Goal: Information Seeking & Learning: Find specific fact

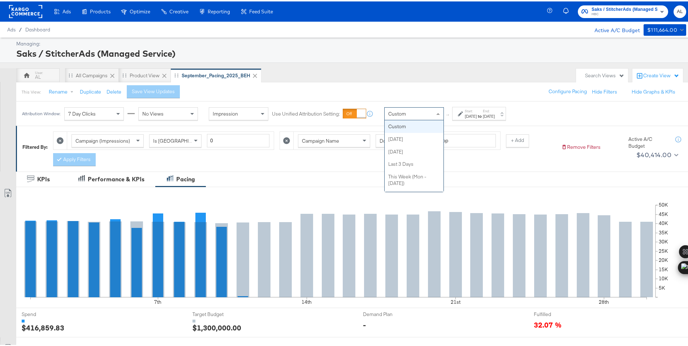
click at [413, 117] on div "Custom" at bounding box center [414, 112] width 59 height 12
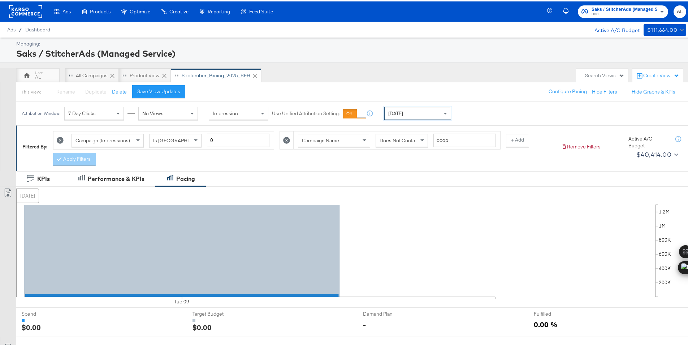
scroll to position [189, 0]
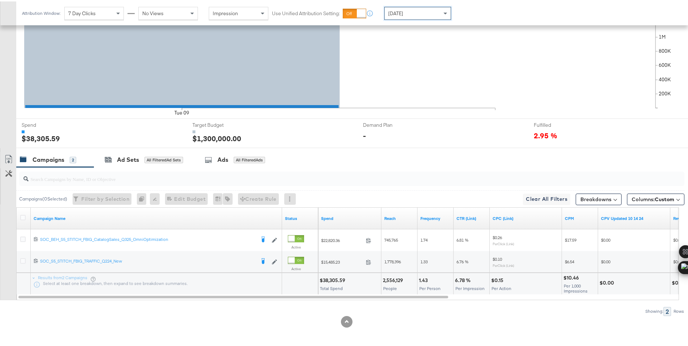
click at [329, 279] on div "$38,305.59" at bounding box center [334, 279] width 28 height 7
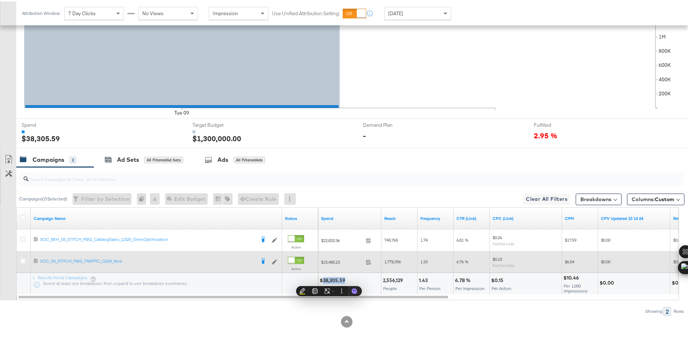
copy div "38,305.59"
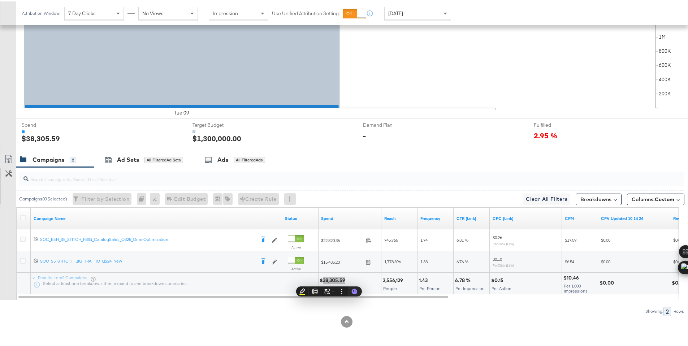
scroll to position [0, 0]
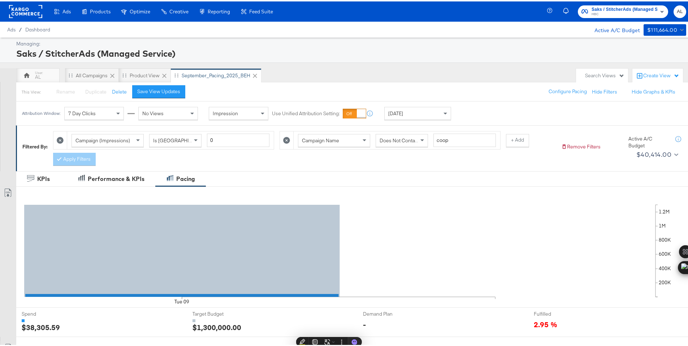
click at [29, 11] on rect at bounding box center [25, 10] width 33 height 13
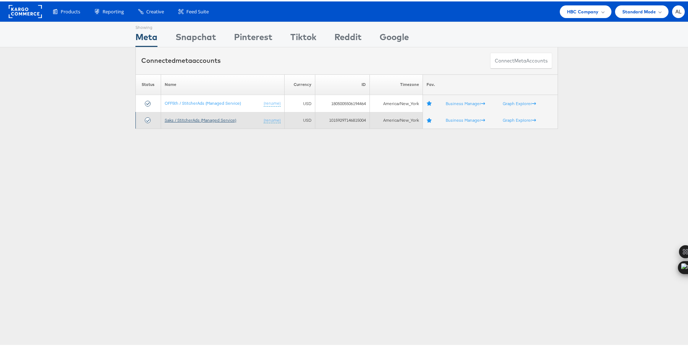
click at [165, 118] on link "Saks / StitcherAds (Managed Service)" at bounding box center [201, 118] width 72 height 5
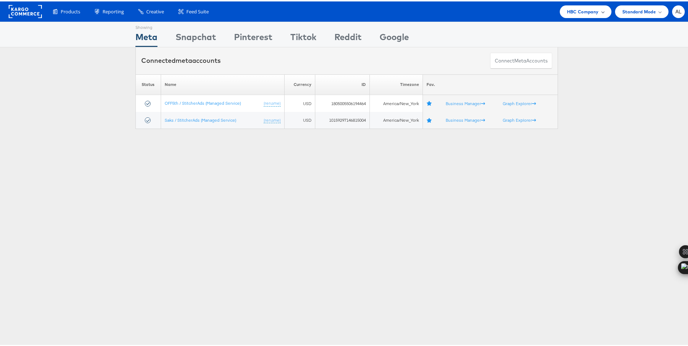
click at [595, 12] on div "HBC Company" at bounding box center [585, 11] width 37 height 8
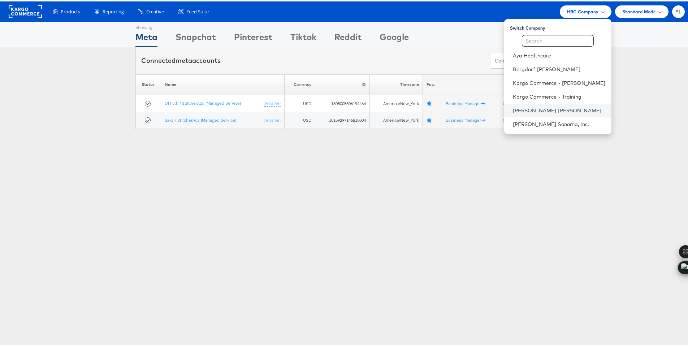
click at [526, 108] on link "Neiman Marcus" at bounding box center [559, 109] width 93 height 7
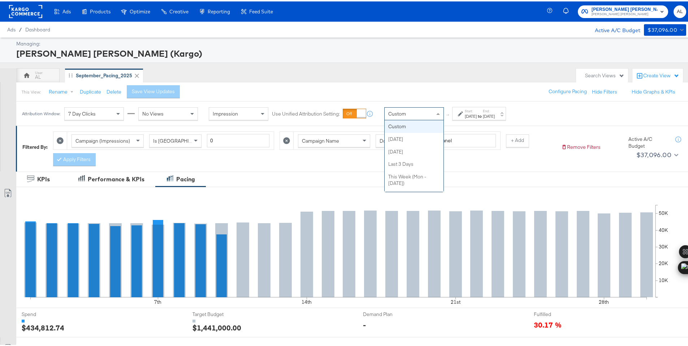
click at [426, 113] on div "Custom" at bounding box center [414, 112] width 59 height 12
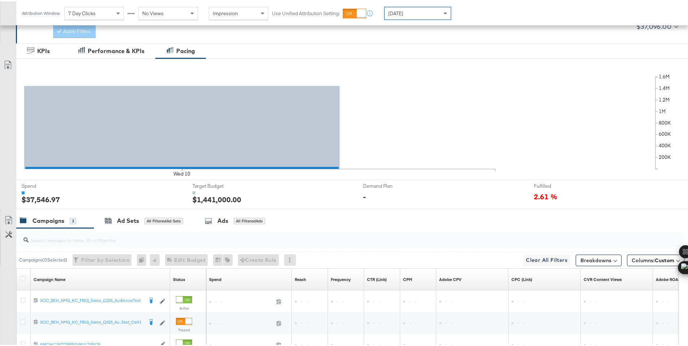
scroll to position [211, 0]
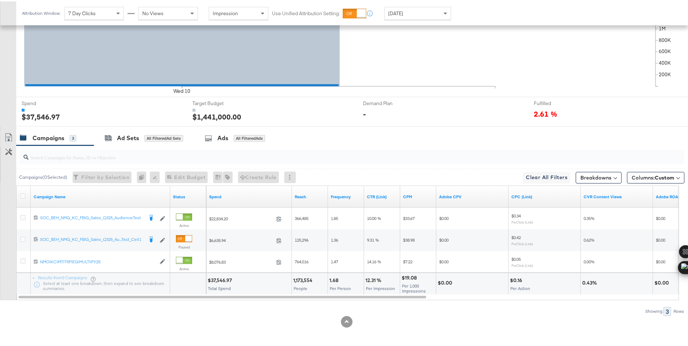
click at [222, 279] on div "$37,546.97" at bounding box center [221, 279] width 26 height 7
copy div "37,546.97"
click at [396, 13] on span "Today" at bounding box center [395, 12] width 15 height 7
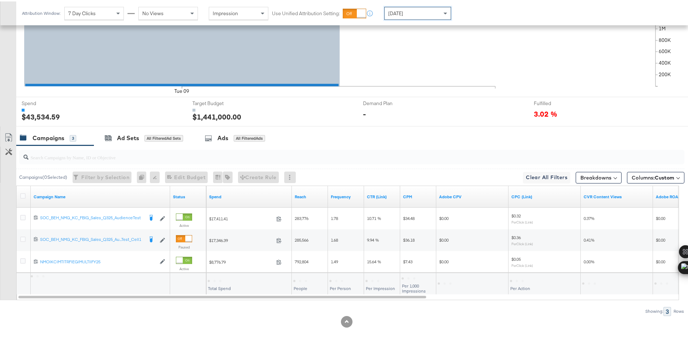
click at [220, 279] on div at bounding box center [215, 280] width 14 height 2
click at [220, 278] on div "$43,534.59" at bounding box center [221, 279] width 27 height 7
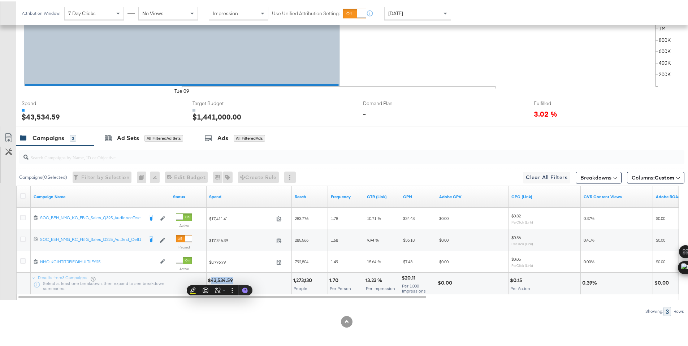
copy div "43,534.59"
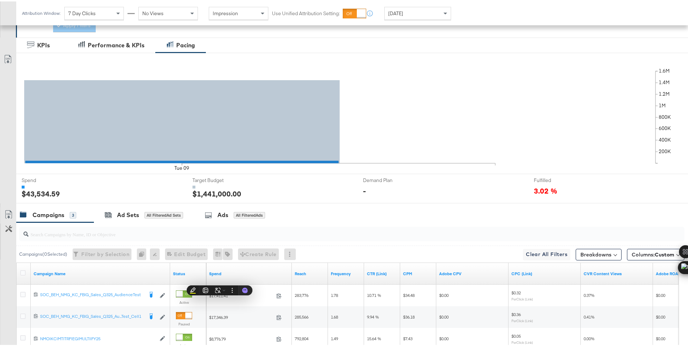
scroll to position [0, 0]
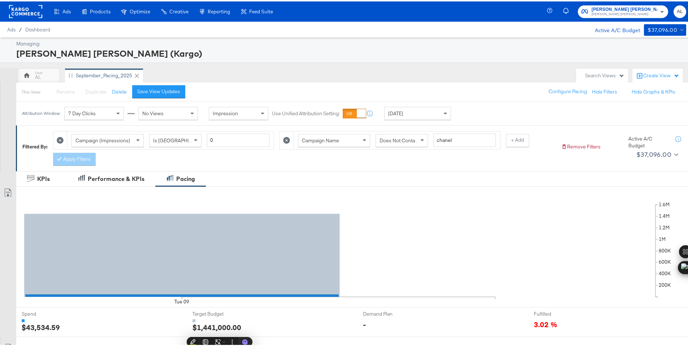
click at [23, 9] on rect at bounding box center [25, 10] width 33 height 13
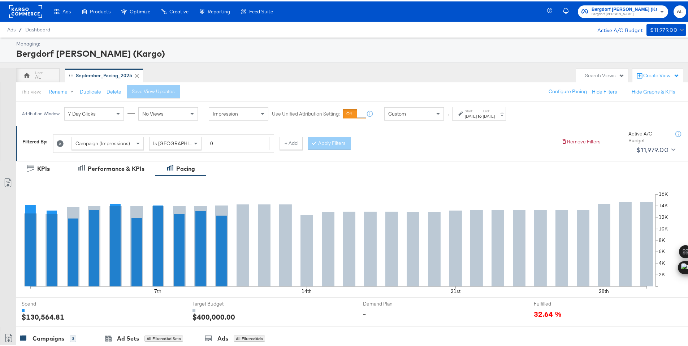
click at [427, 112] on div "Custom" at bounding box center [414, 112] width 59 height 12
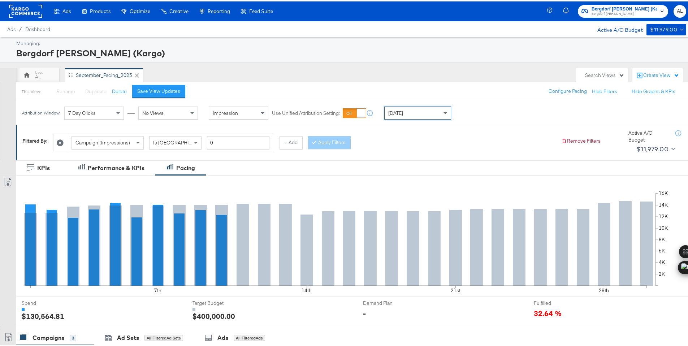
scroll to position [178, 0]
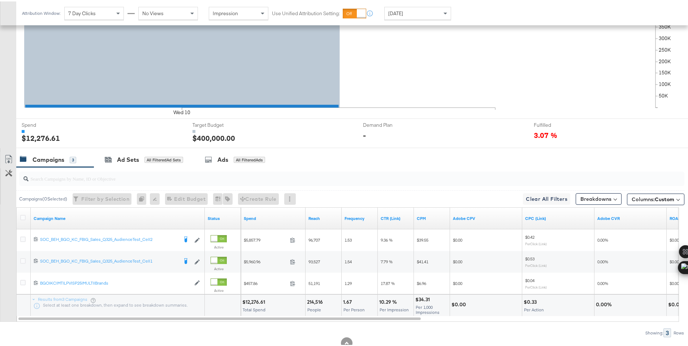
click at [254, 299] on div "$12,276.61" at bounding box center [254, 300] width 25 height 7
copy div "12,276.61"
click at [411, 13] on div "Today" at bounding box center [418, 12] width 66 height 12
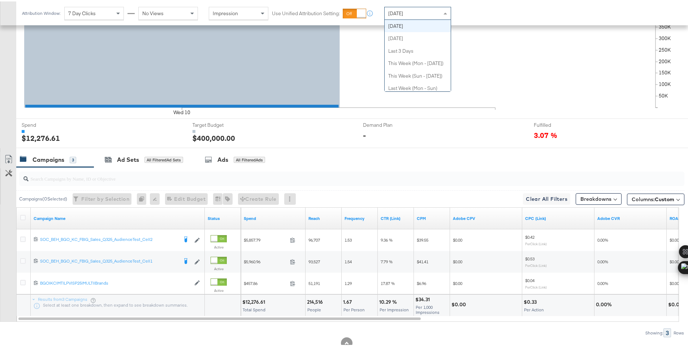
click at [411, 13] on div "Today" at bounding box center [418, 12] width 66 height 12
click at [255, 301] on div "$12,276.61" at bounding box center [254, 300] width 25 height 7
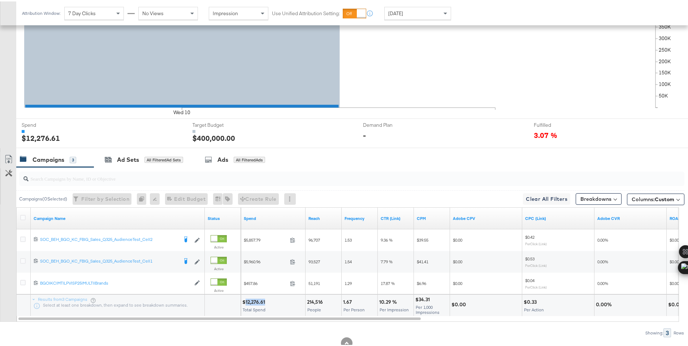
click at [255, 301] on div "$12,276.61" at bounding box center [254, 300] width 25 height 7
copy div "12,276.61"
click at [399, 12] on span "Today" at bounding box center [395, 12] width 15 height 7
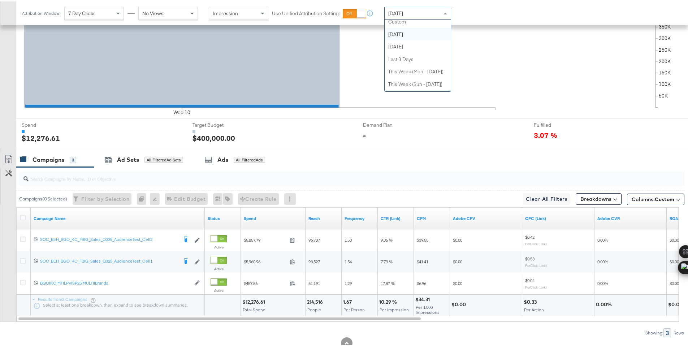
scroll to position [0, 0]
click at [246, 302] on div "$13,118.60" at bounding box center [254, 300] width 25 height 7
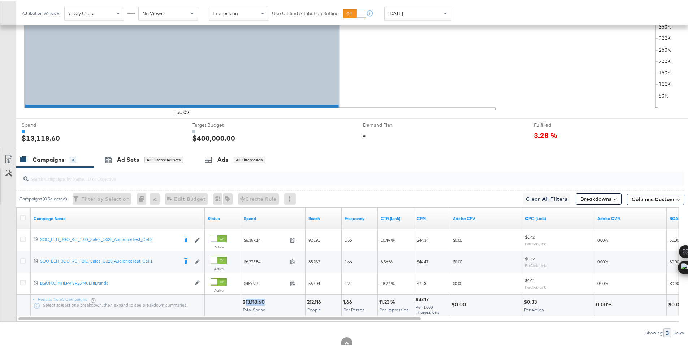
click at [246, 302] on div "$13,118.60" at bounding box center [254, 300] width 25 height 7
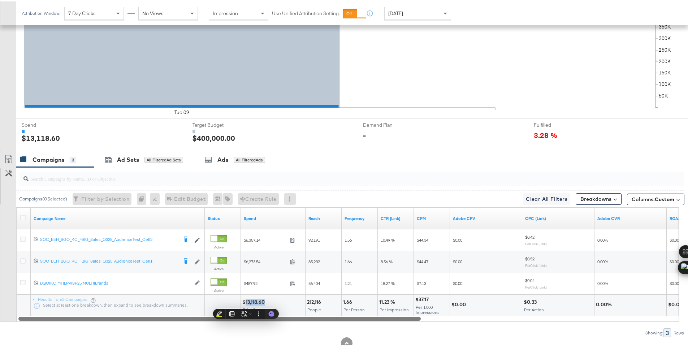
copy div "13,118.60"
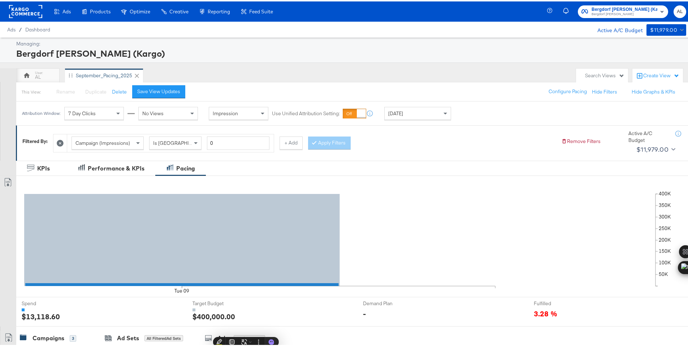
click at [34, 12] on rect at bounding box center [25, 10] width 33 height 13
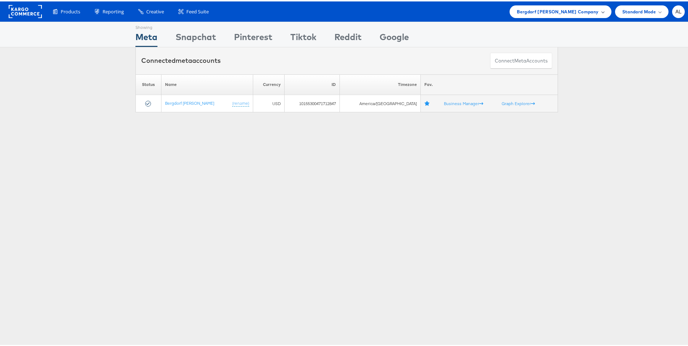
click at [587, 13] on span "Bergdorf [PERSON_NAME] Company" at bounding box center [558, 11] width 82 height 8
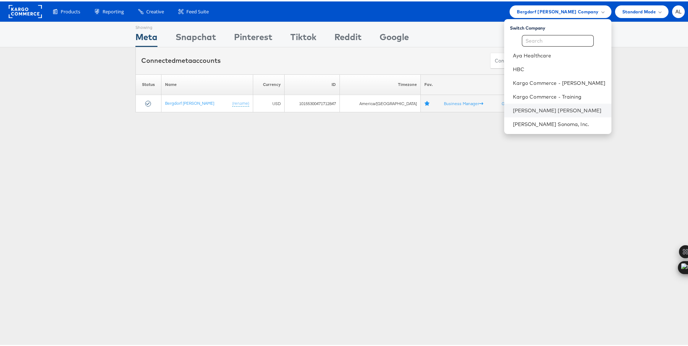
click at [532, 104] on li "[PERSON_NAME] [PERSON_NAME]" at bounding box center [557, 109] width 107 height 14
click at [535, 104] on li "[PERSON_NAME] [PERSON_NAME]" at bounding box center [557, 109] width 107 height 14
click at [537, 111] on link "[PERSON_NAME] [PERSON_NAME]" at bounding box center [559, 109] width 93 height 7
